Goal: Information Seeking & Learning: Learn about a topic

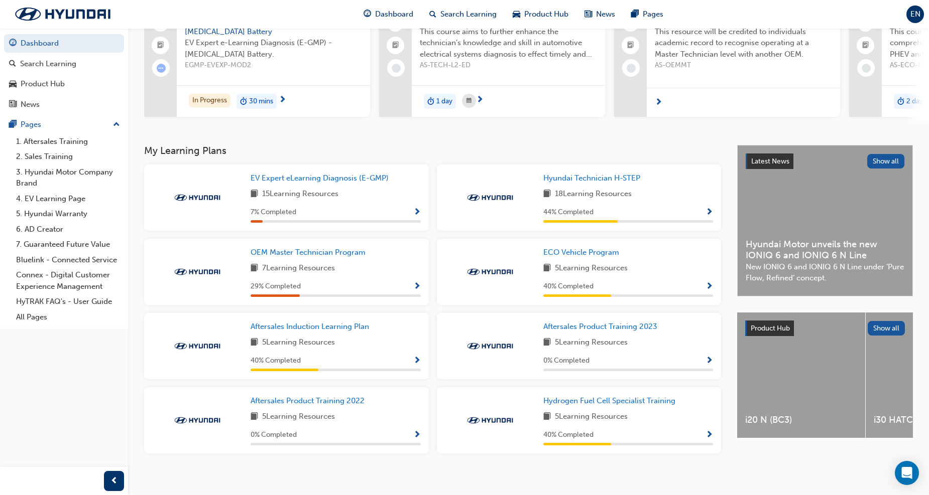
scroll to position [109, 0]
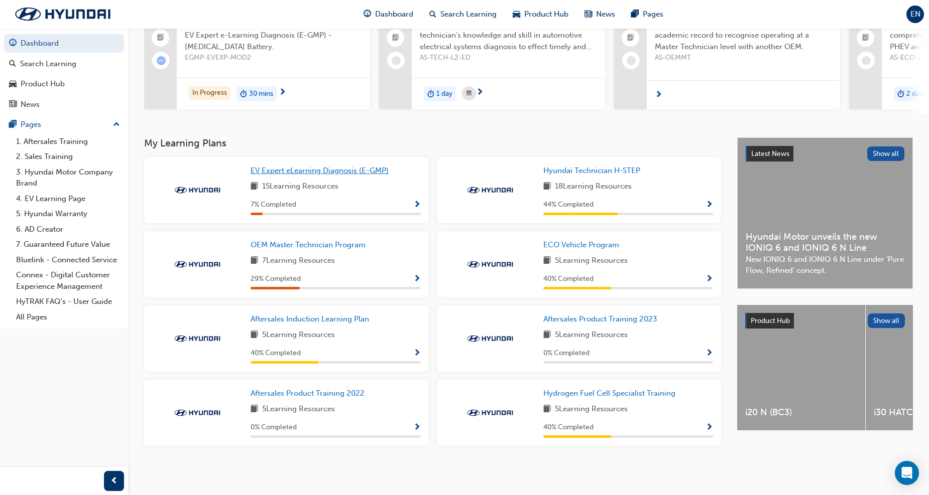
click at [311, 173] on span "EV Expert eLearning Diagnosis (E-GMP)" at bounding box center [319, 170] width 138 height 9
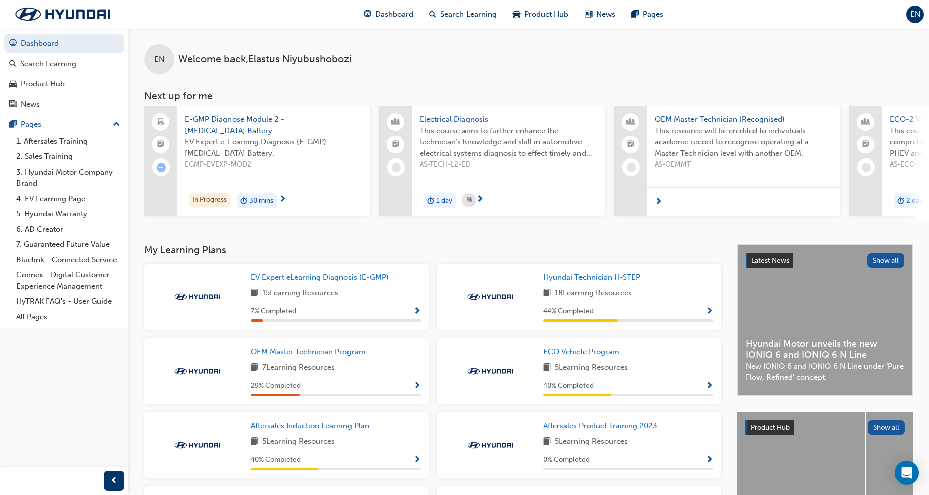
click at [210, 120] on span "E-GMP Diagnose Module 2 - [MEDICAL_DATA] Battery" at bounding box center [273, 125] width 177 height 23
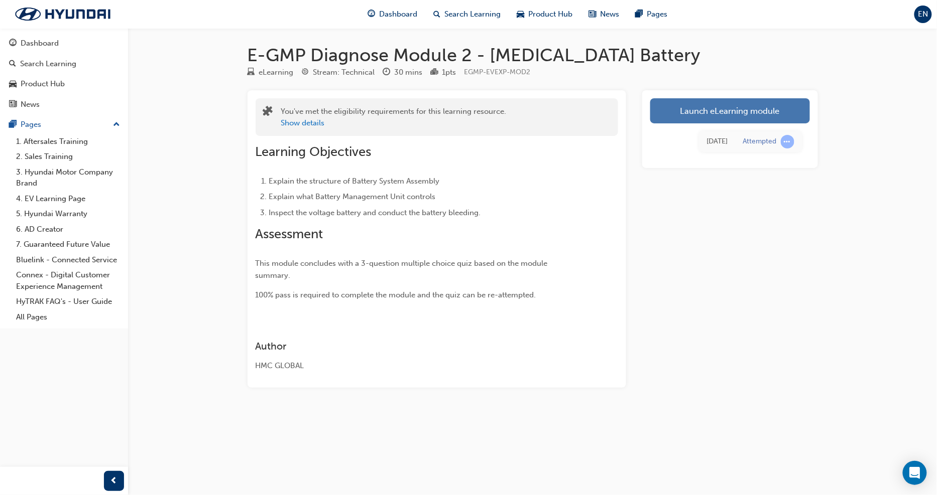
click at [709, 111] on link "Launch eLearning module" at bounding box center [730, 110] width 160 height 25
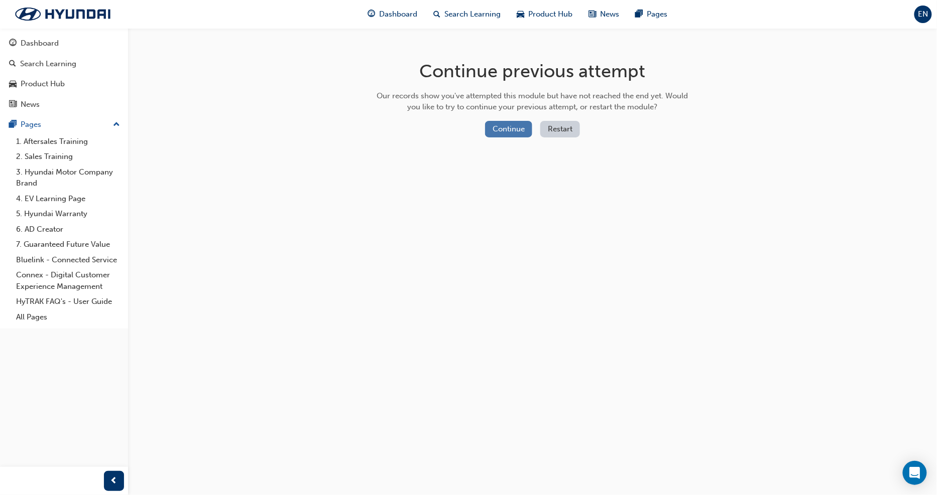
click at [510, 126] on button "Continue" at bounding box center [508, 129] width 47 height 17
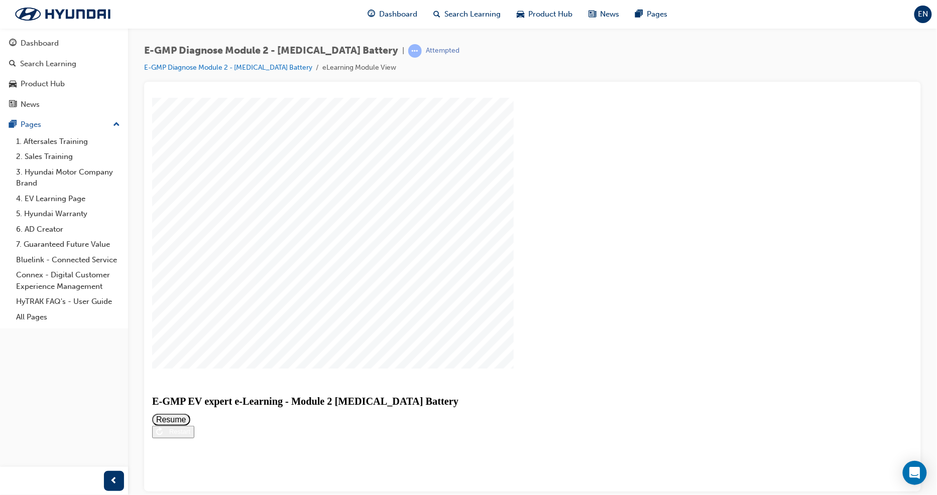
click at [190, 414] on button "Resume" at bounding box center [171, 420] width 38 height 12
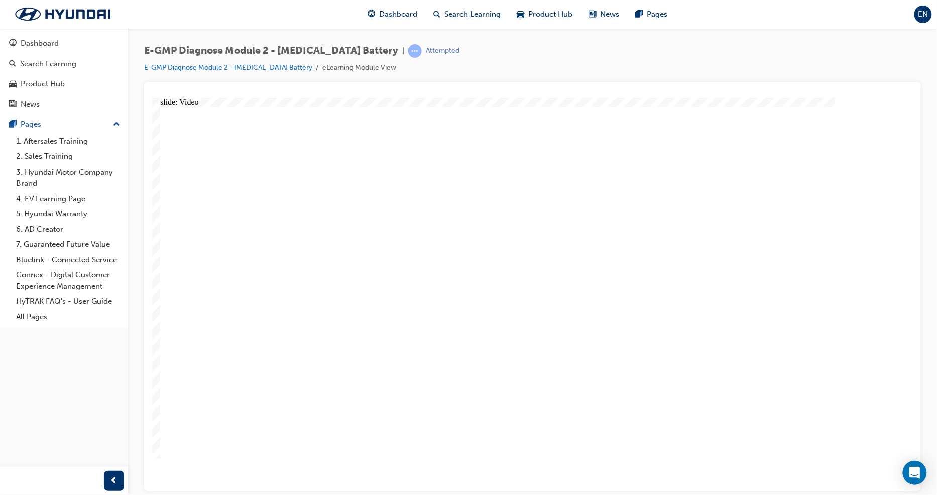
click at [400, 466] on div "Rectangle Rectangle 1 Resources close_white.png Line 1 No resources available R…" at bounding box center [532, 303] width 744 height 394
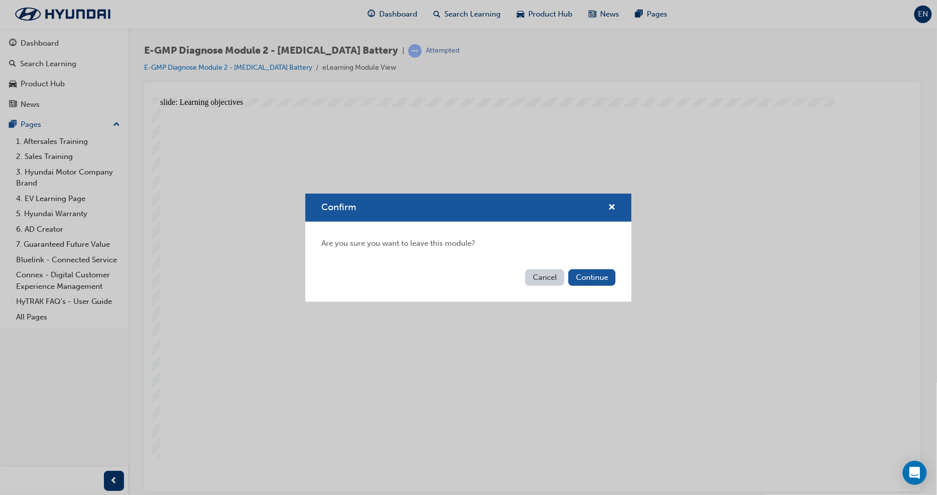
click at [613, 290] on div "Cancel Continue" at bounding box center [468, 284] width 326 height 37
click at [594, 271] on button "Continue" at bounding box center [591, 278] width 47 height 17
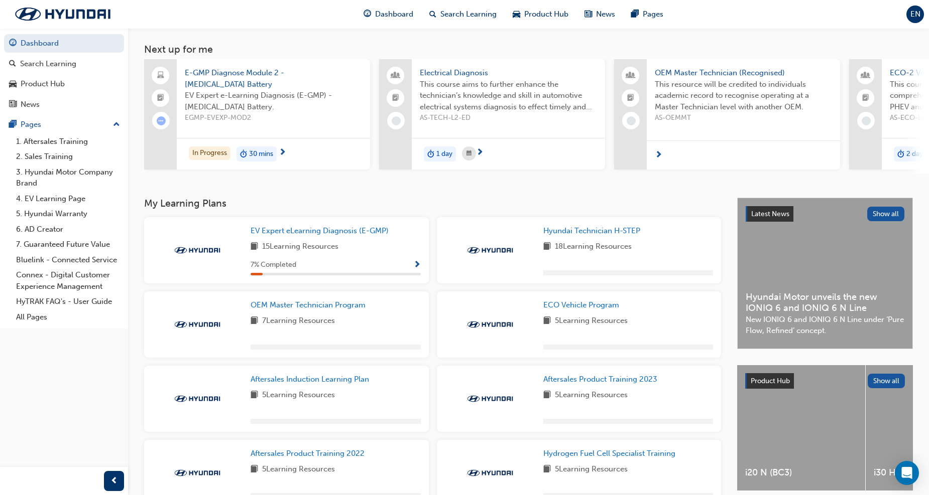
scroll to position [109, 0]
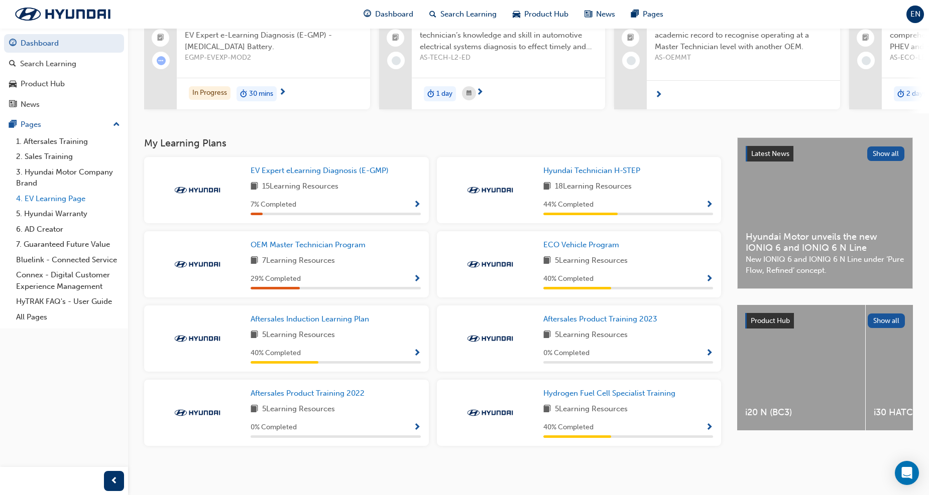
click at [36, 200] on link "4. EV Learning Page" at bounding box center [68, 199] width 112 height 16
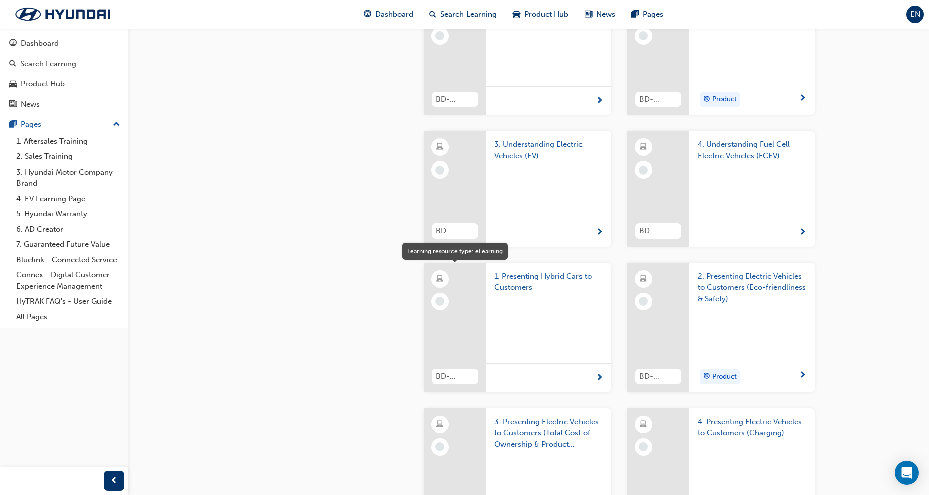
scroll to position [948, 0]
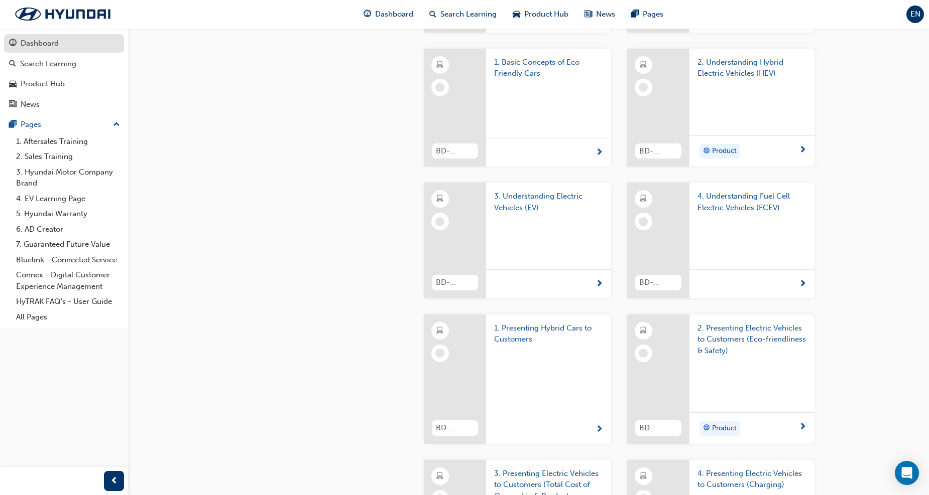
click at [53, 41] on div "Dashboard" at bounding box center [40, 44] width 38 height 12
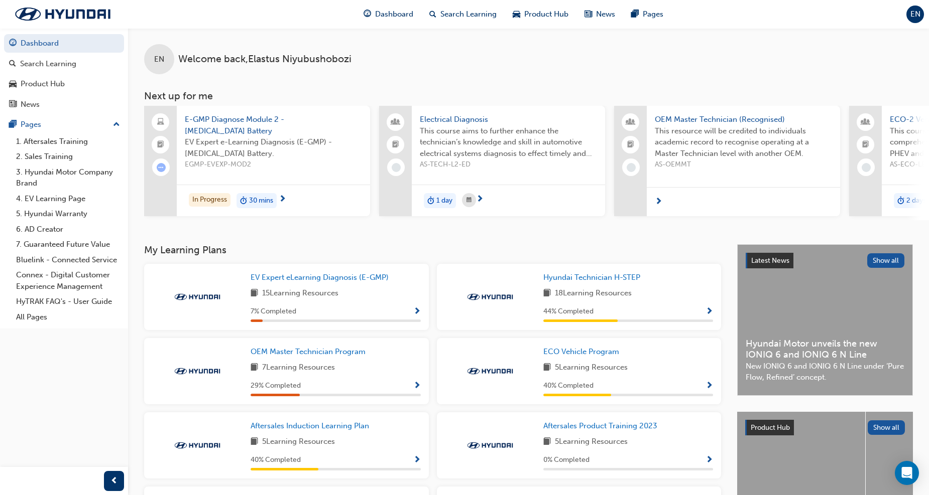
click at [211, 124] on span "E-GMP Diagnose Module 2 - [MEDICAL_DATA] Battery" at bounding box center [273, 125] width 177 height 23
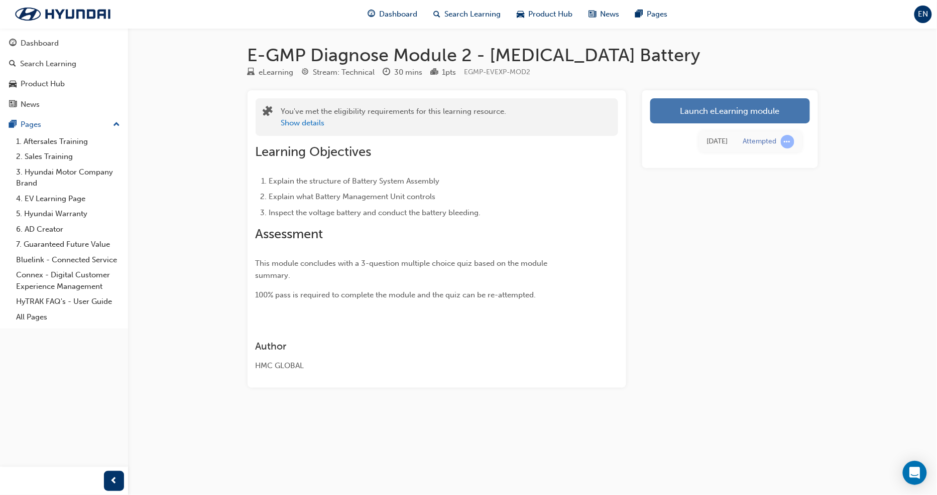
click at [710, 114] on link "Launch eLearning module" at bounding box center [730, 110] width 160 height 25
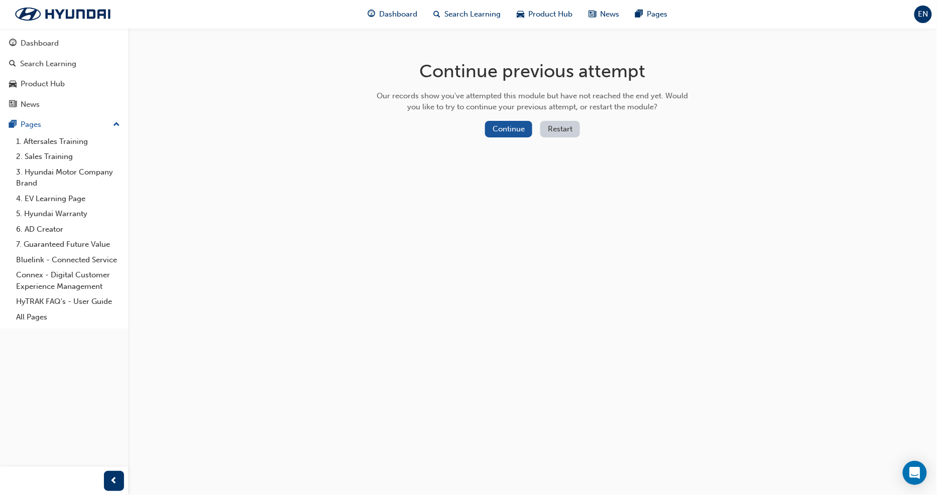
click at [571, 124] on button "Restart" at bounding box center [560, 129] width 40 height 17
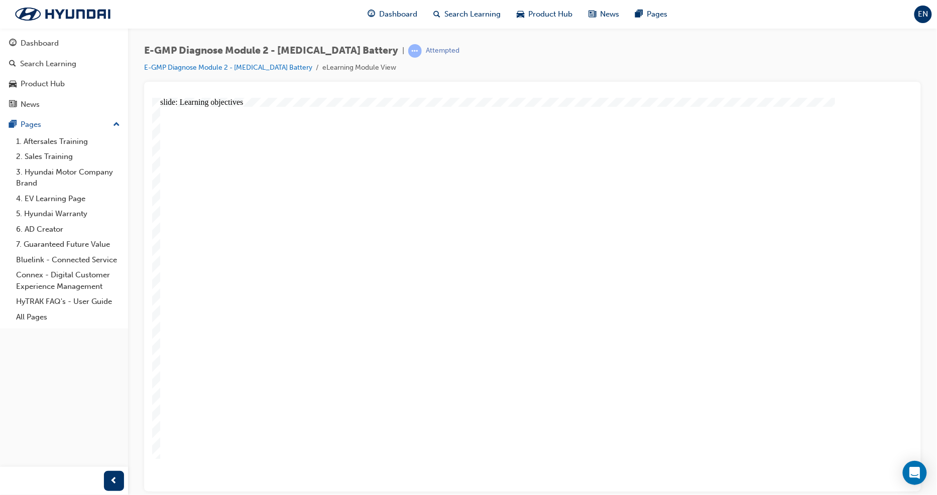
drag, startPoint x: 1086, startPoint y: 100, endPoint x: 847, endPoint y: 435, distance: 411.6
drag, startPoint x: 868, startPoint y: 0, endPoint x: 760, endPoint y: 57, distance: 122.6
click at [760, 57] on div "E-GMP Diagnose Module 2 - [MEDICAL_DATA] Battery | Attempted E-GMP Diagnose Mod…" at bounding box center [532, 63] width 776 height 38
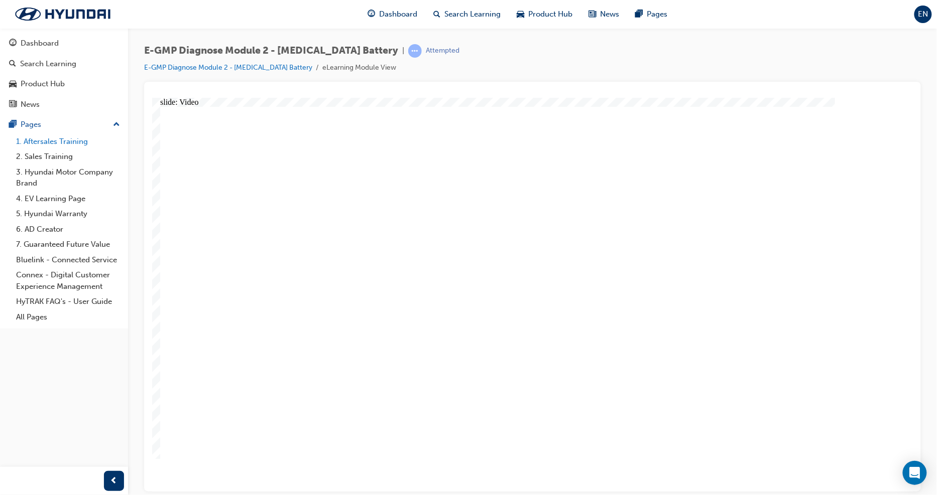
click at [53, 140] on link "1. Aftersales Training" at bounding box center [68, 142] width 112 height 16
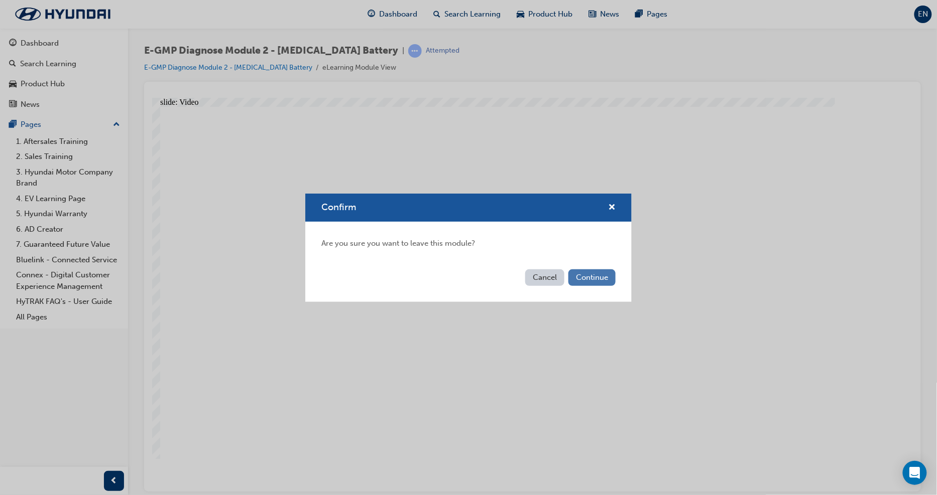
click at [585, 281] on button "Continue" at bounding box center [591, 278] width 47 height 17
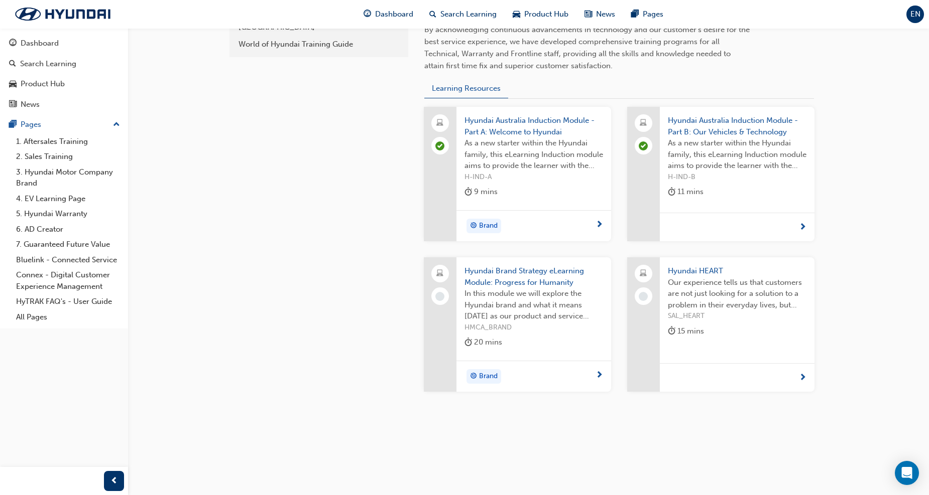
scroll to position [344, 0]
click at [511, 123] on span "Hyundai Australia Induction Module - Part A: Welcome to Hyundai" at bounding box center [533, 124] width 139 height 23
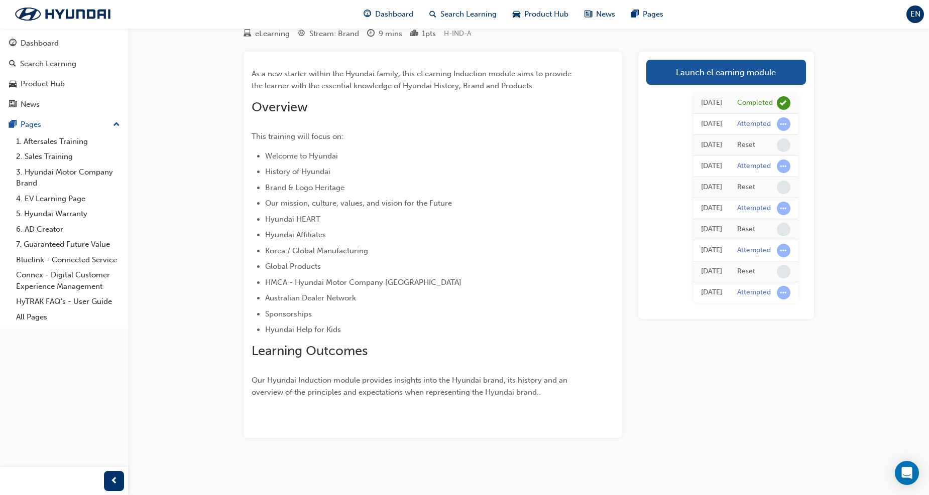
scroll to position [39, 0]
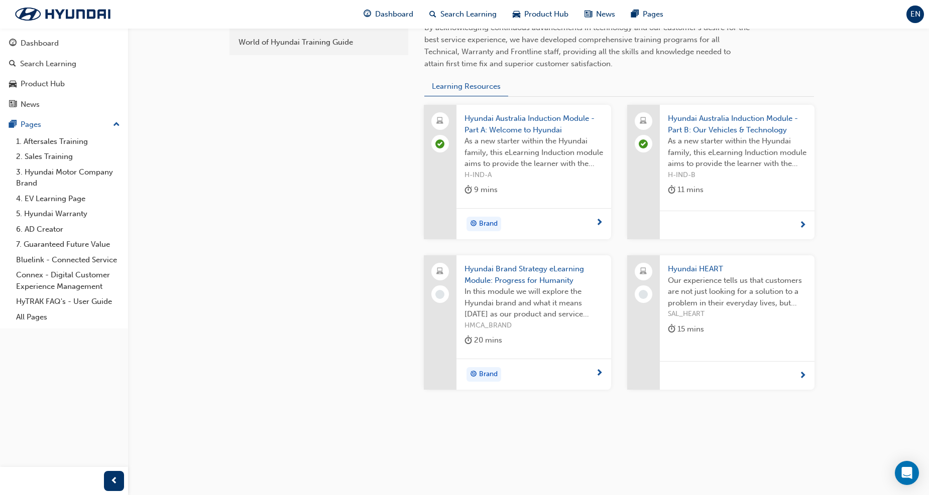
click at [495, 284] on span "Hyundai Brand Strategy eLearning Module: Progress for Humanity" at bounding box center [533, 274] width 139 height 23
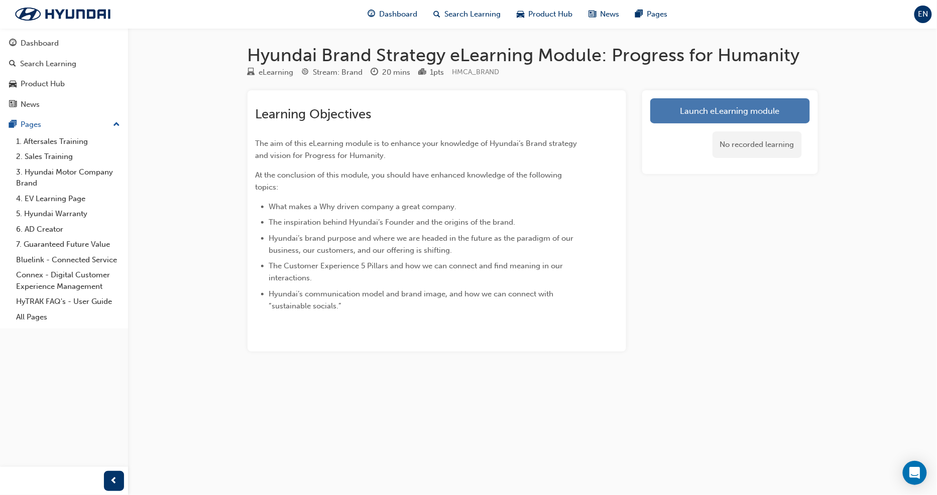
click at [681, 112] on link "Launch eLearning module" at bounding box center [730, 110] width 160 height 25
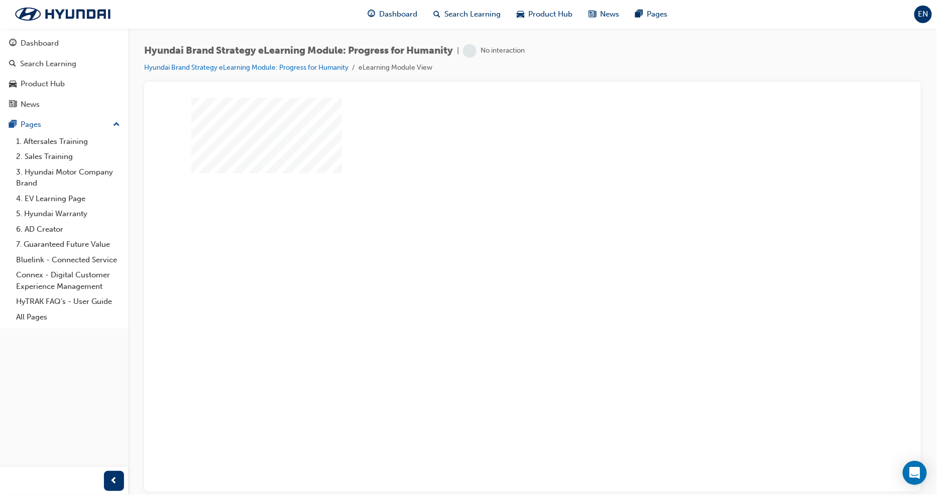
click at [503, 249] on div "play" at bounding box center [503, 249] width 0 height 0
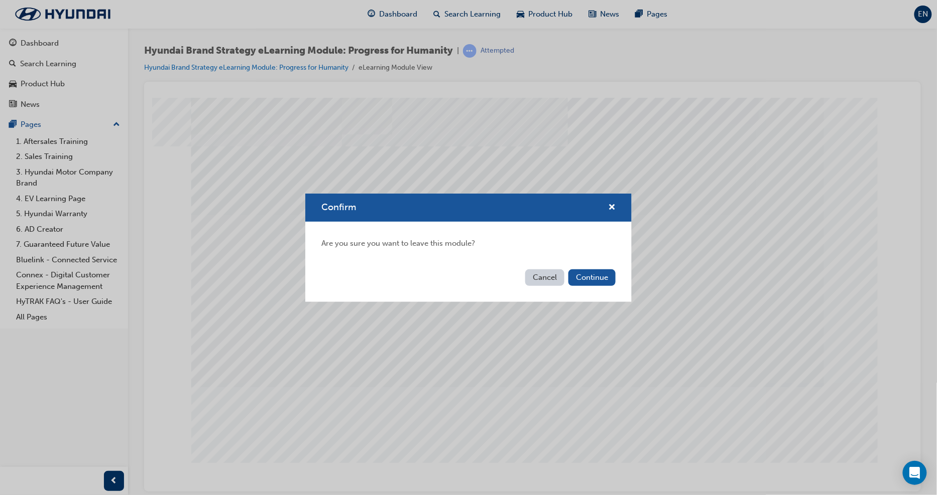
click at [583, 266] on div "Cancel Continue" at bounding box center [468, 284] width 326 height 37
click at [586, 276] on button "Continue" at bounding box center [591, 278] width 47 height 17
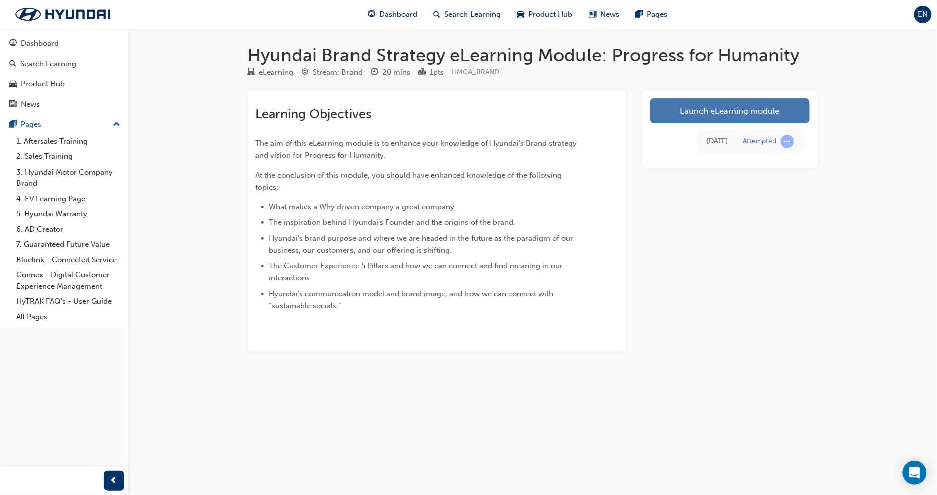
click at [759, 114] on link "Launch eLearning module" at bounding box center [730, 110] width 160 height 25
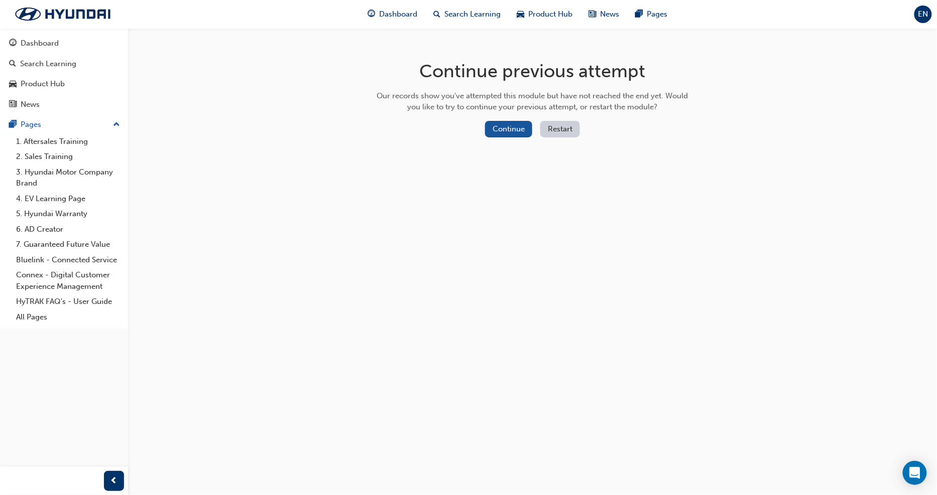
click at [549, 127] on button "Restart" at bounding box center [560, 129] width 40 height 17
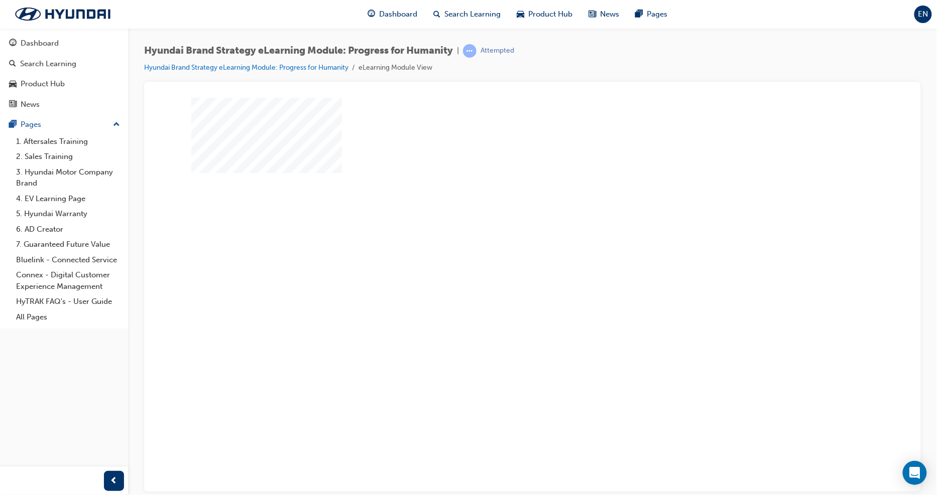
click at [503, 249] on div "play" at bounding box center [503, 249] width 0 height 0
